Goal: Navigation & Orientation: Find specific page/section

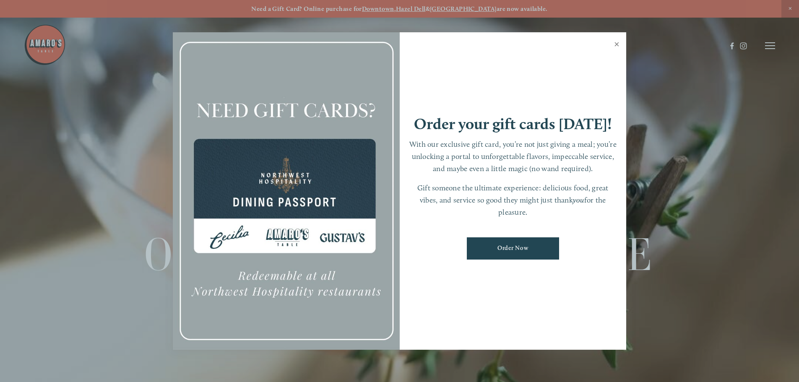
click at [615, 43] on link "Close" at bounding box center [617, 46] width 16 height 24
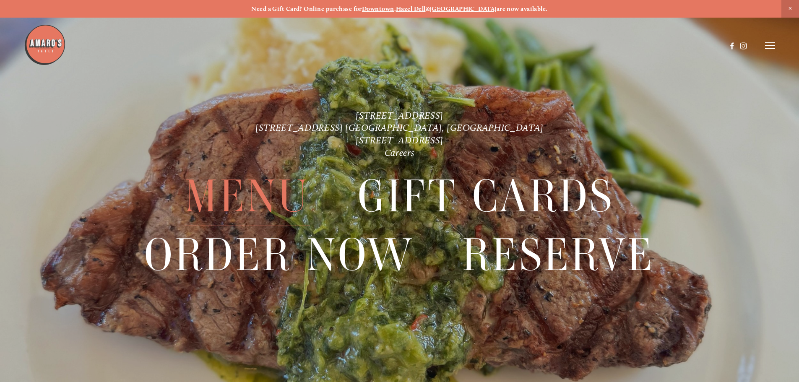
click at [247, 193] on span "Menu" at bounding box center [247, 197] width 125 height 58
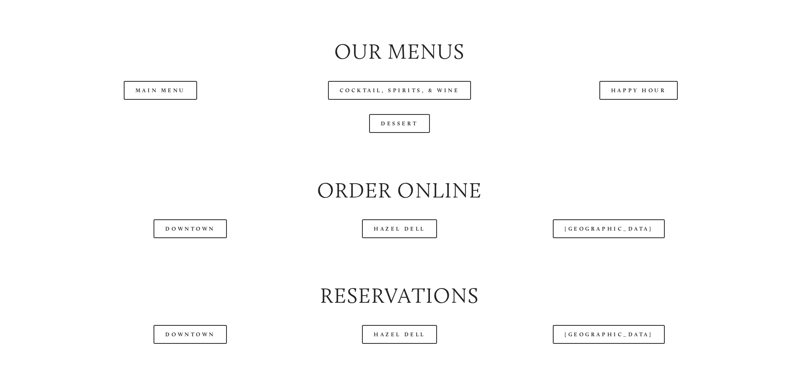
scroll to position [965, 0]
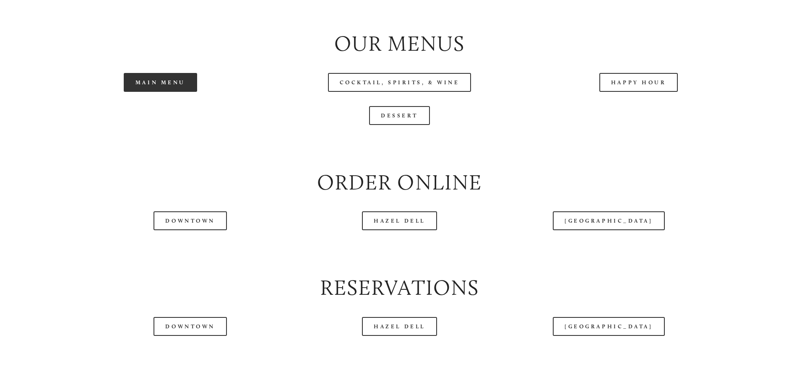
click at [183, 92] on link "Main Menu" at bounding box center [160, 82] width 73 height 19
